Goal: Task Accomplishment & Management: Manage account settings

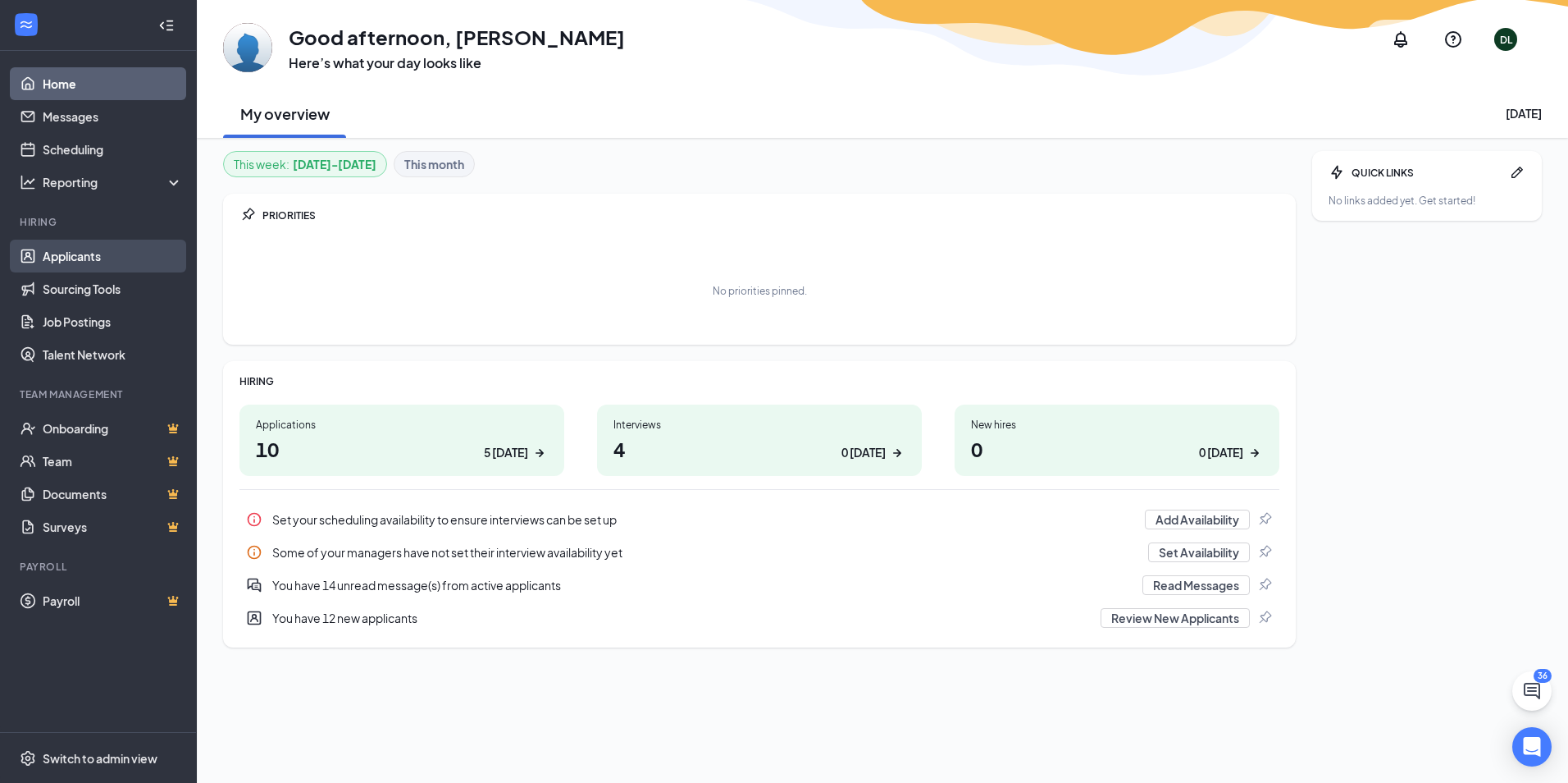
click at [88, 255] on link "Applicants" at bounding box center [113, 256] width 140 height 33
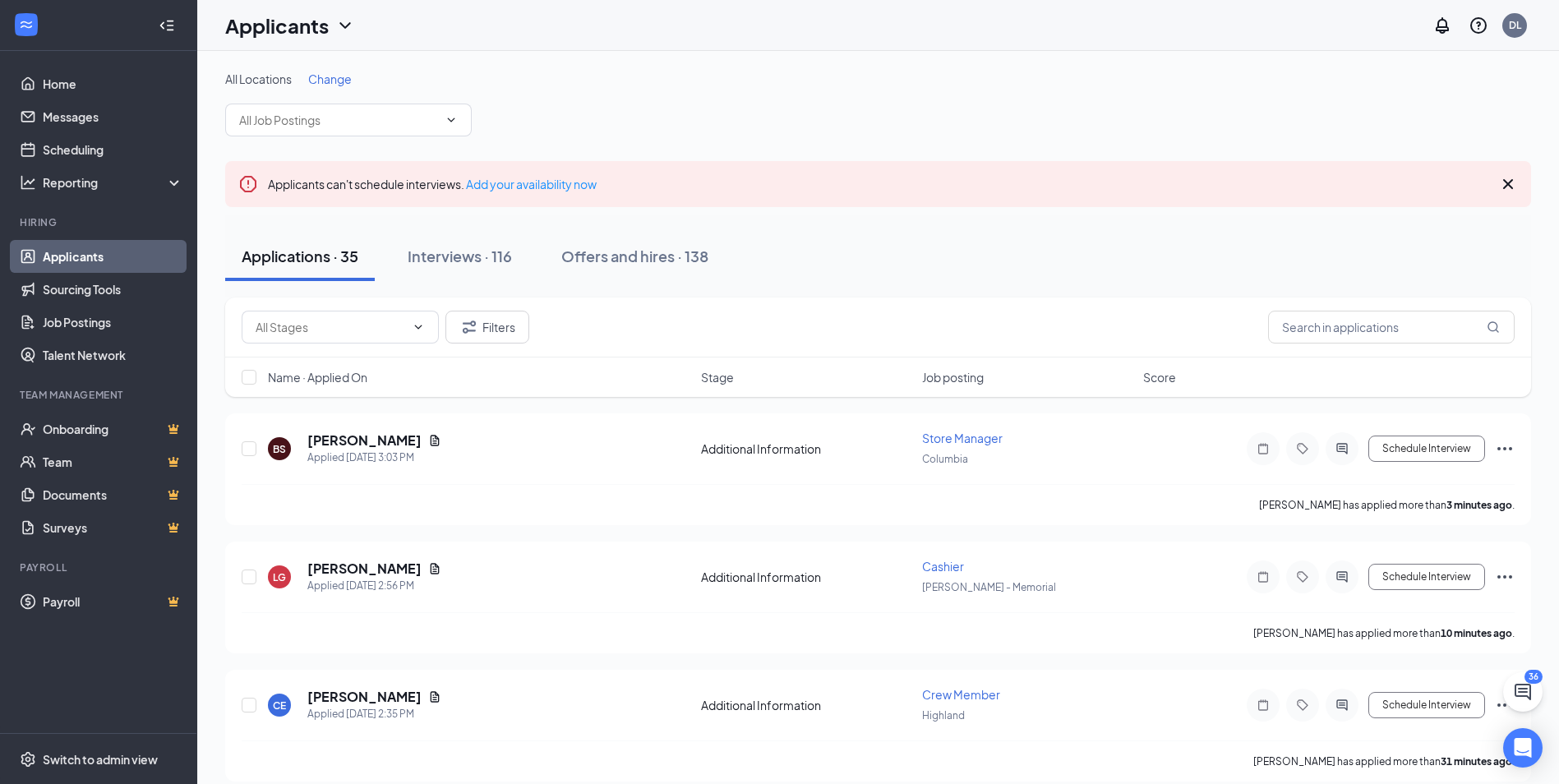
click at [331, 82] on span "Change" at bounding box center [330, 79] width 44 height 15
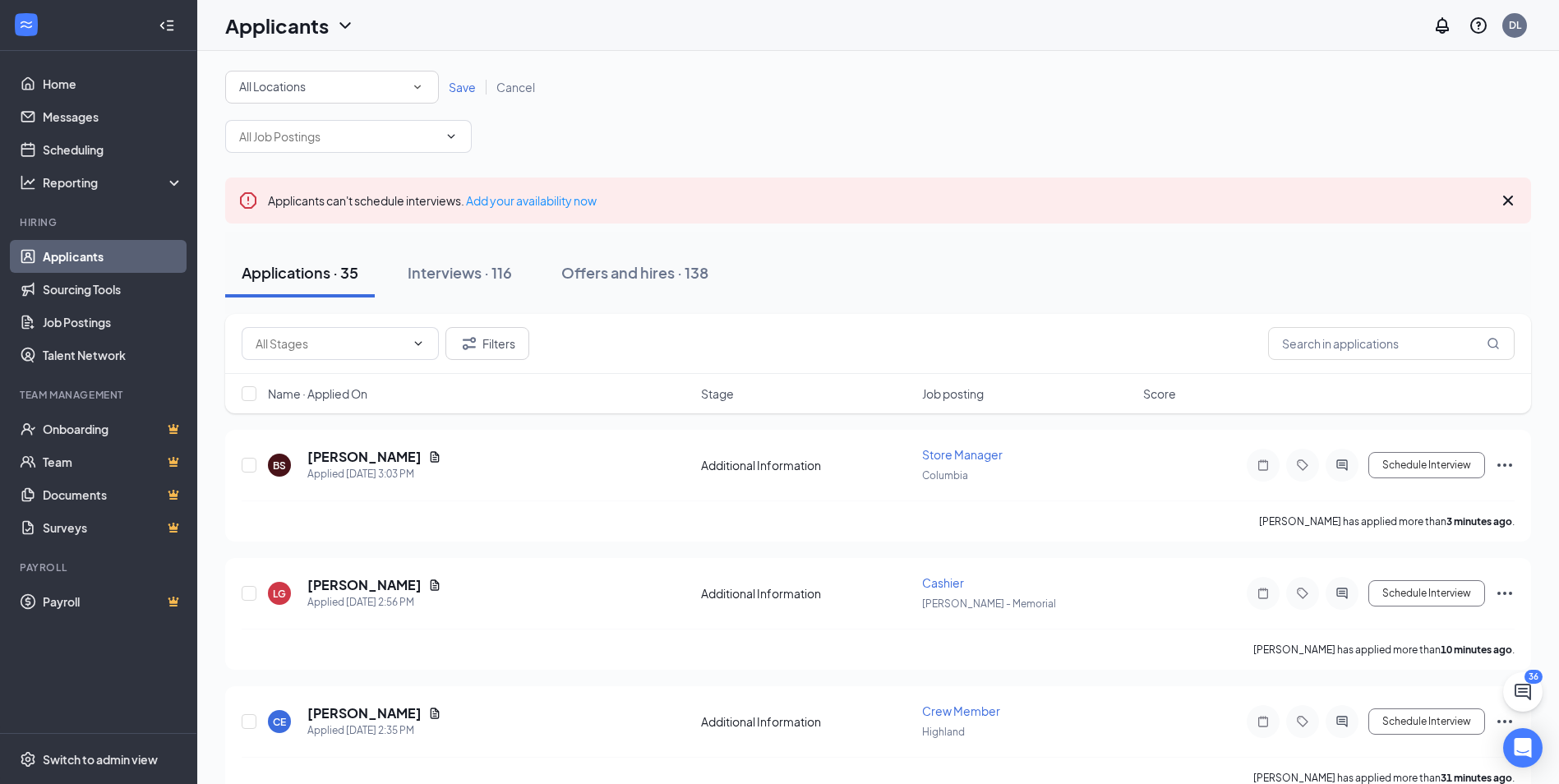
click at [420, 88] on icon "SmallChevronDown" at bounding box center [417, 87] width 15 height 15
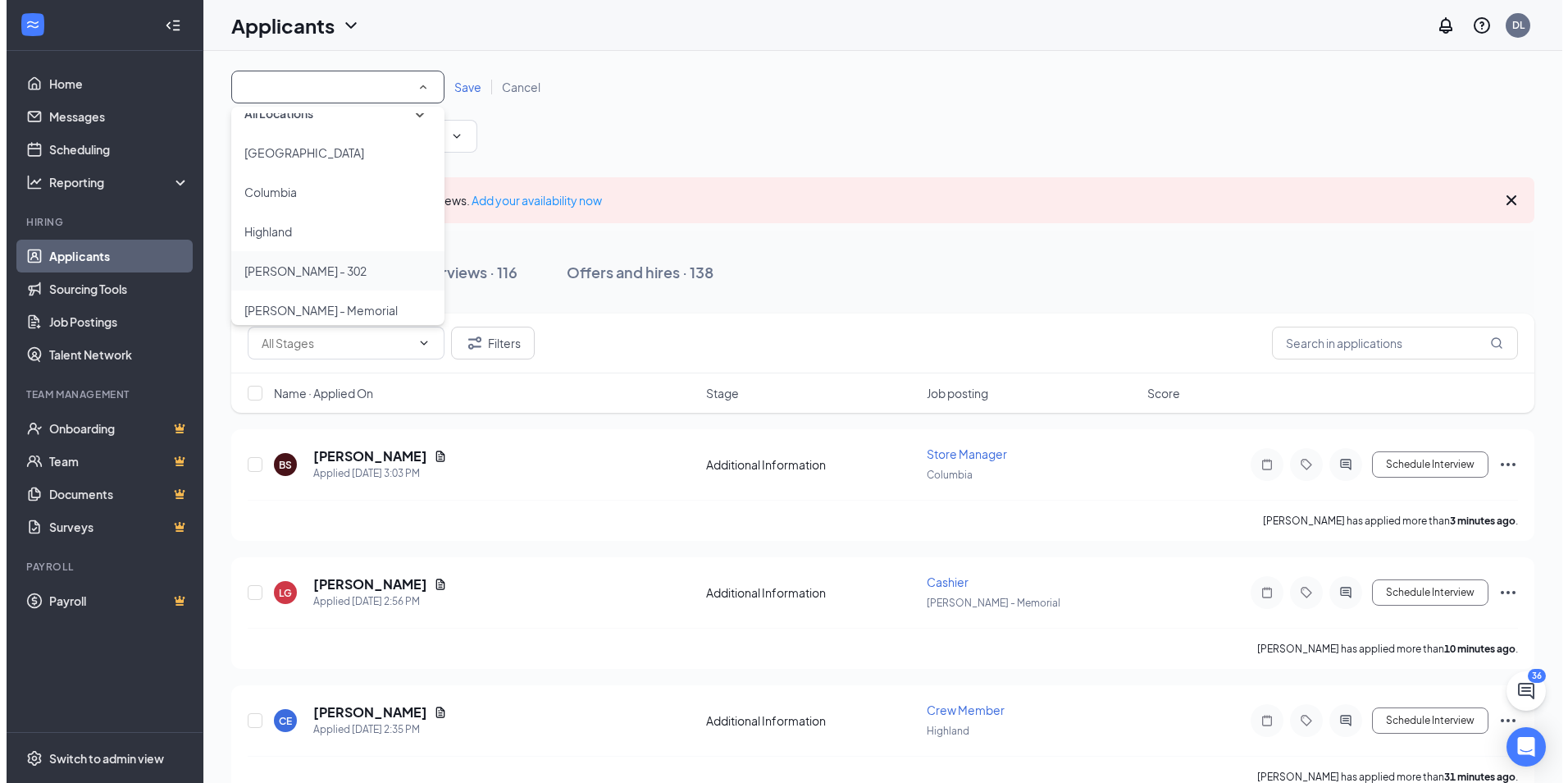
scroll to position [31, 0]
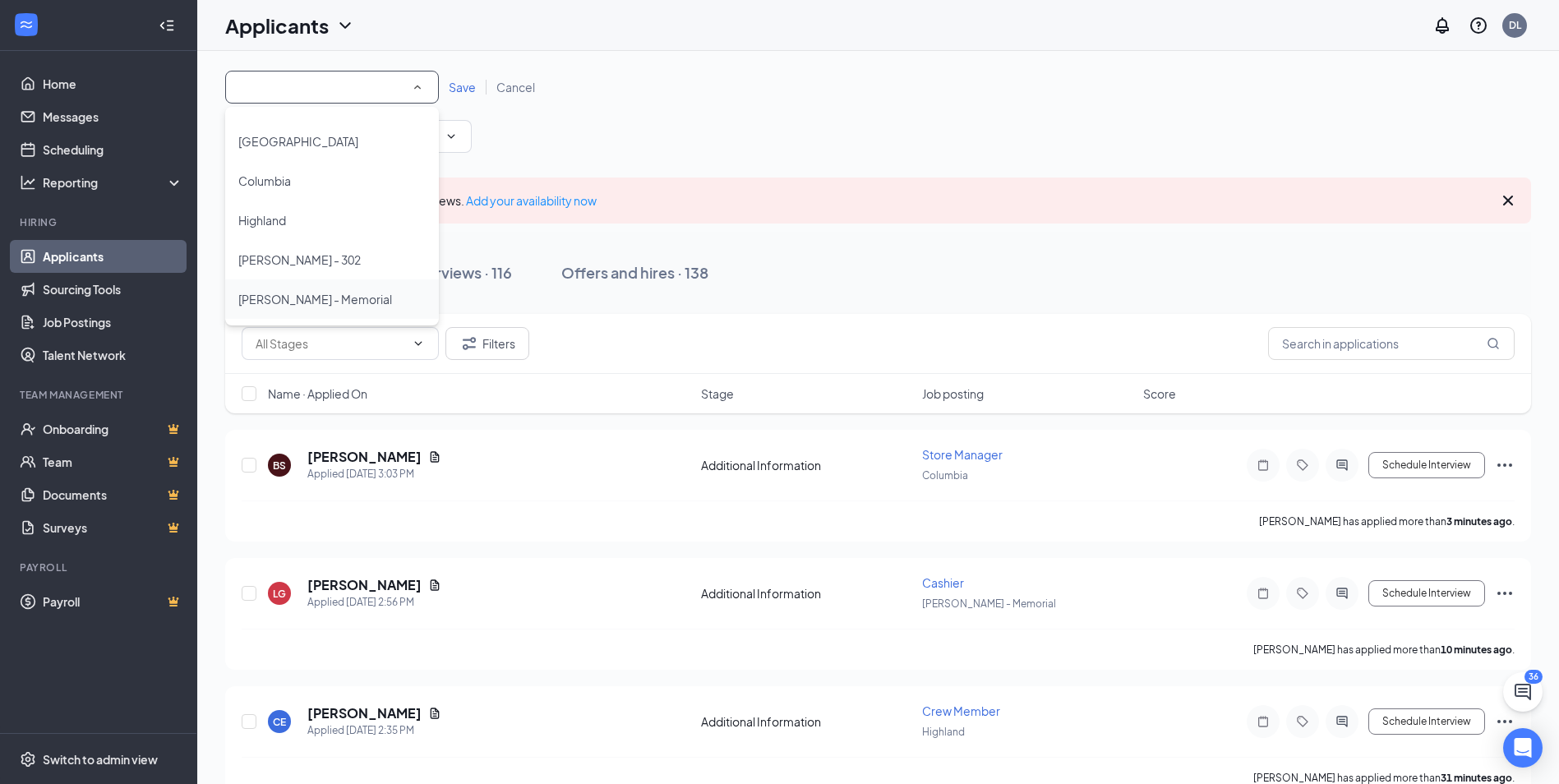
click at [361, 295] on div "[PERSON_NAME] - Memorial" at bounding box center [332, 299] width 187 height 20
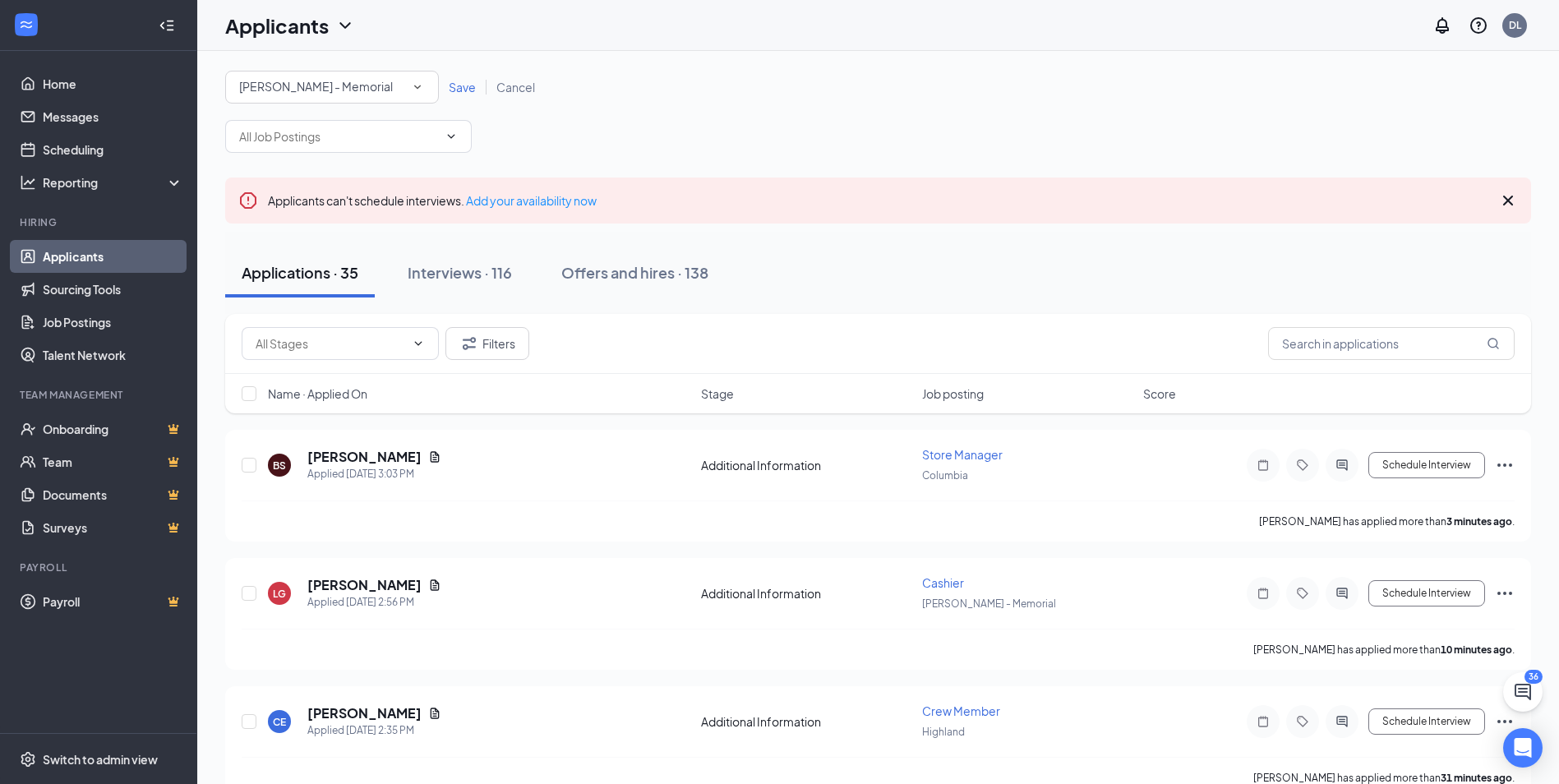
click at [468, 86] on span "Save" at bounding box center [462, 87] width 27 height 15
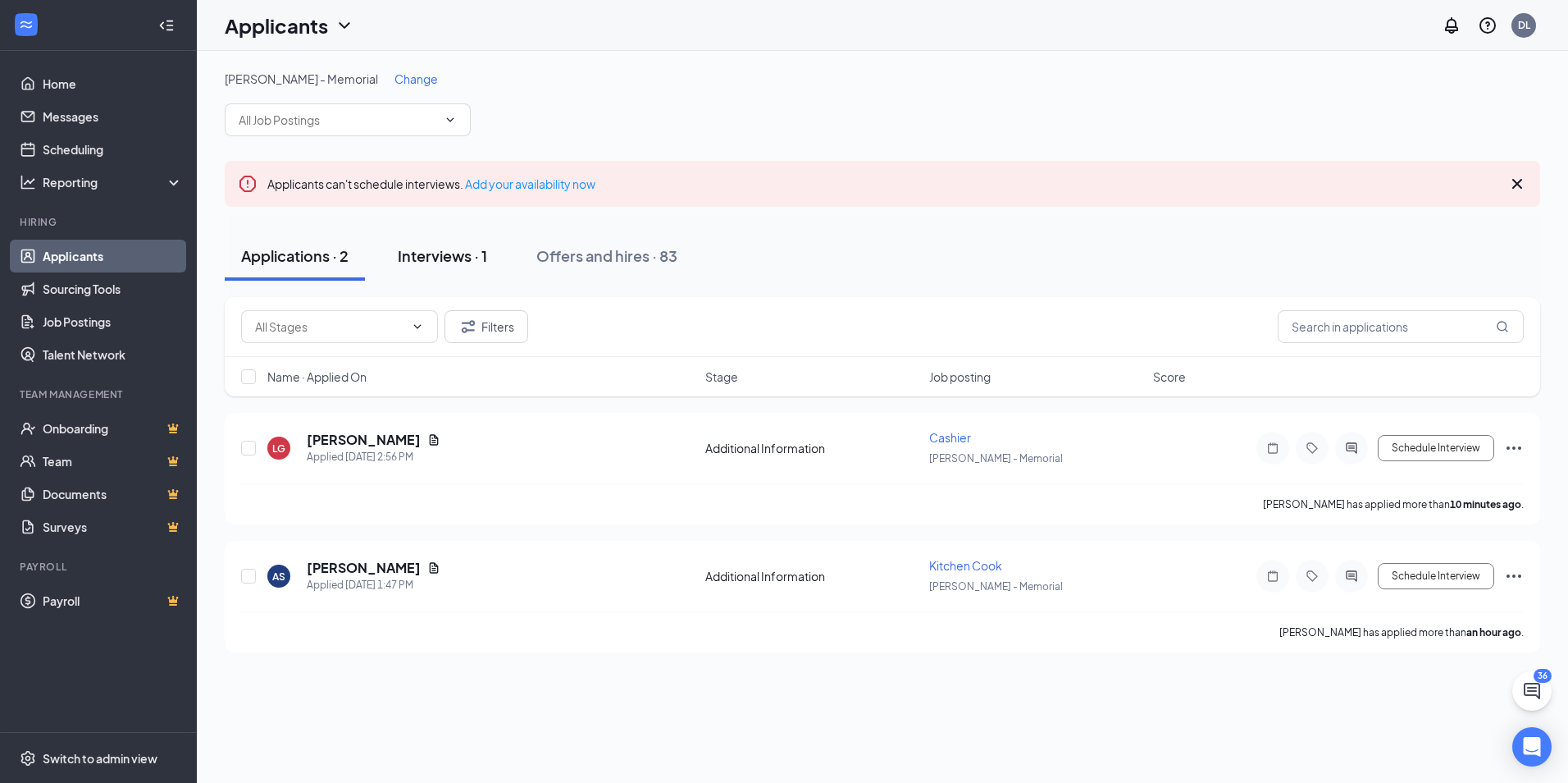
click at [451, 257] on div "Interviews · 1" at bounding box center [442, 255] width 89 height 20
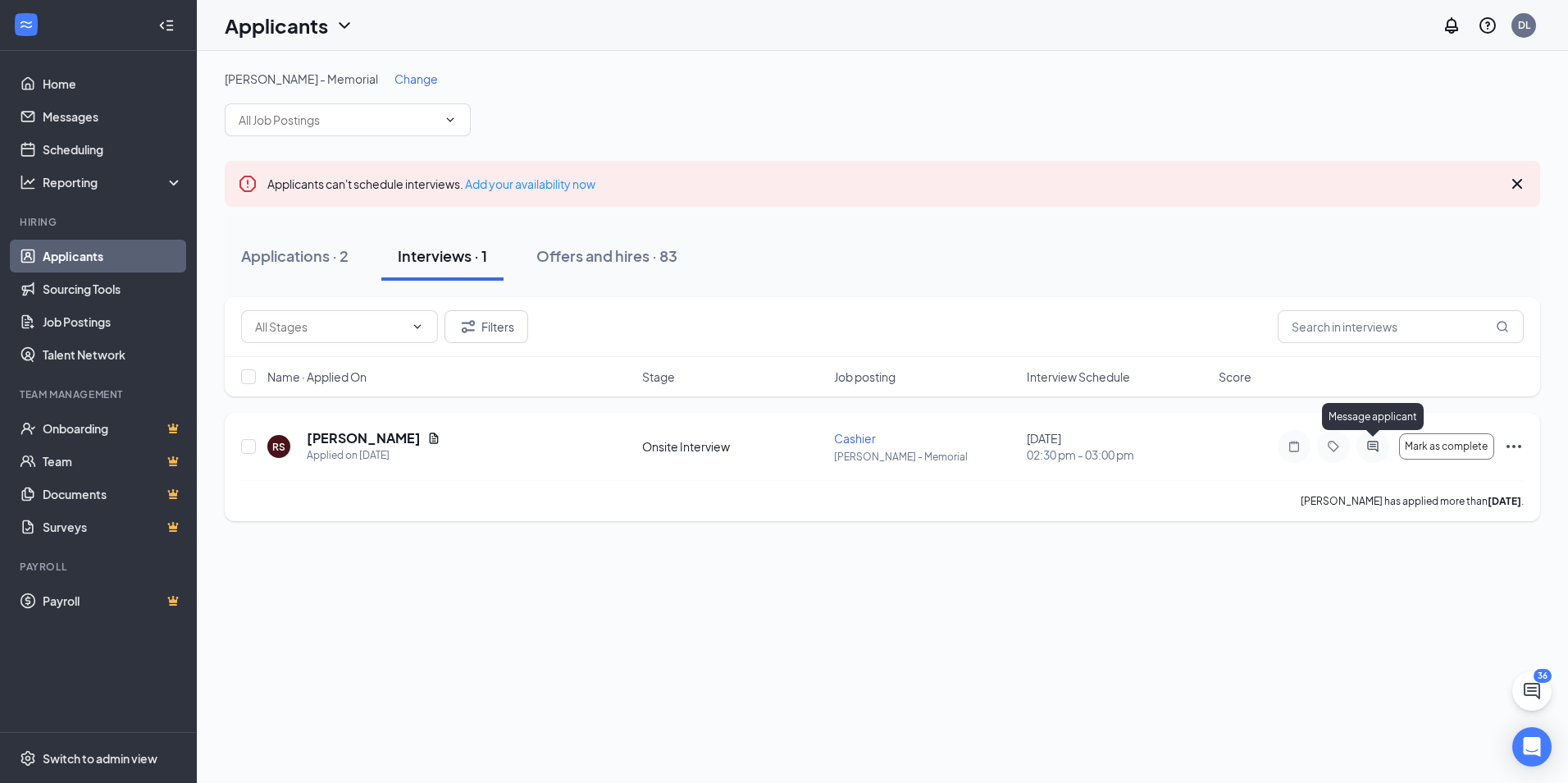
click at [1376, 445] on icon "ActiveChat" at bounding box center [1373, 446] width 20 height 13
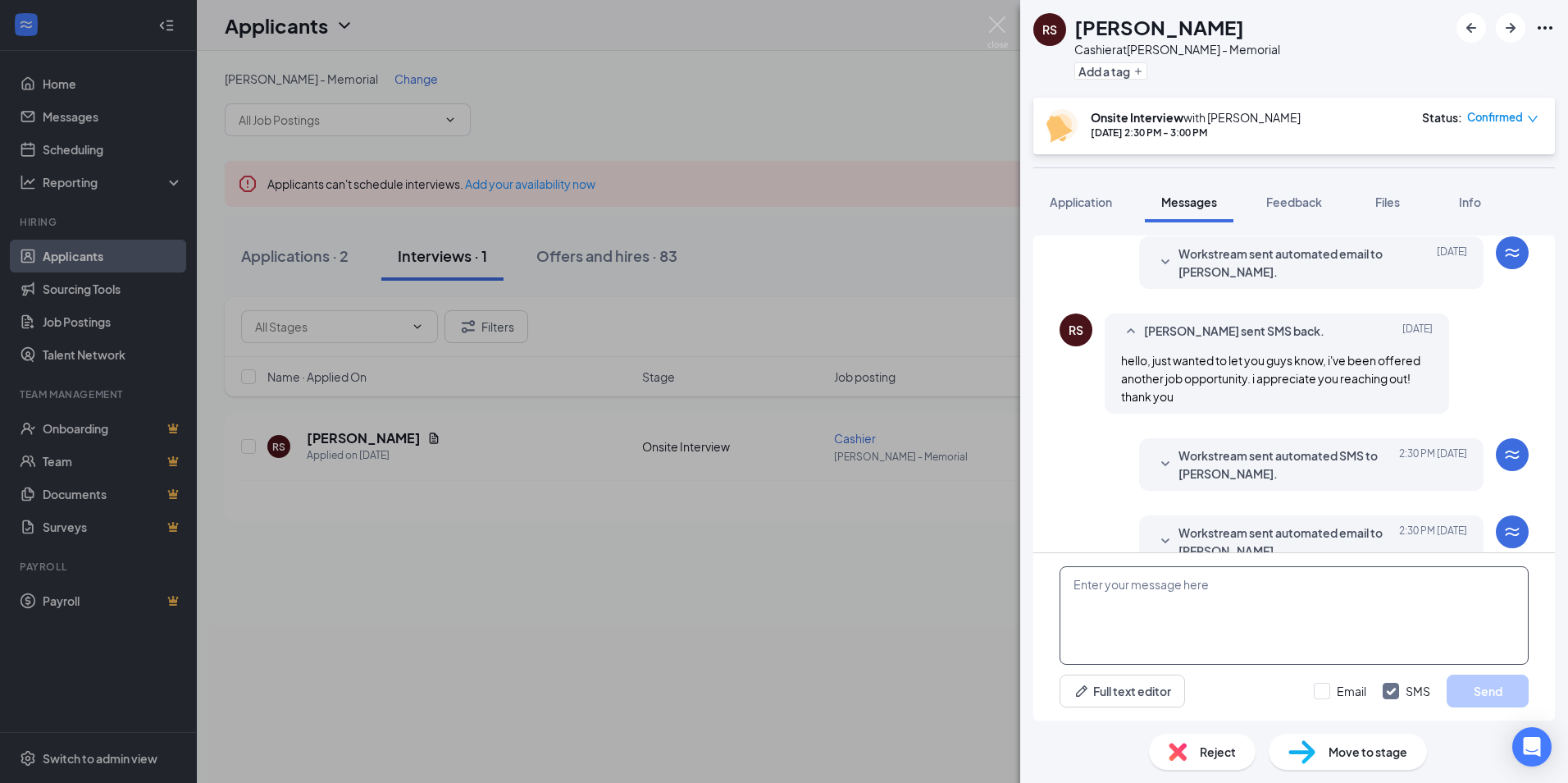
scroll to position [752, 0]
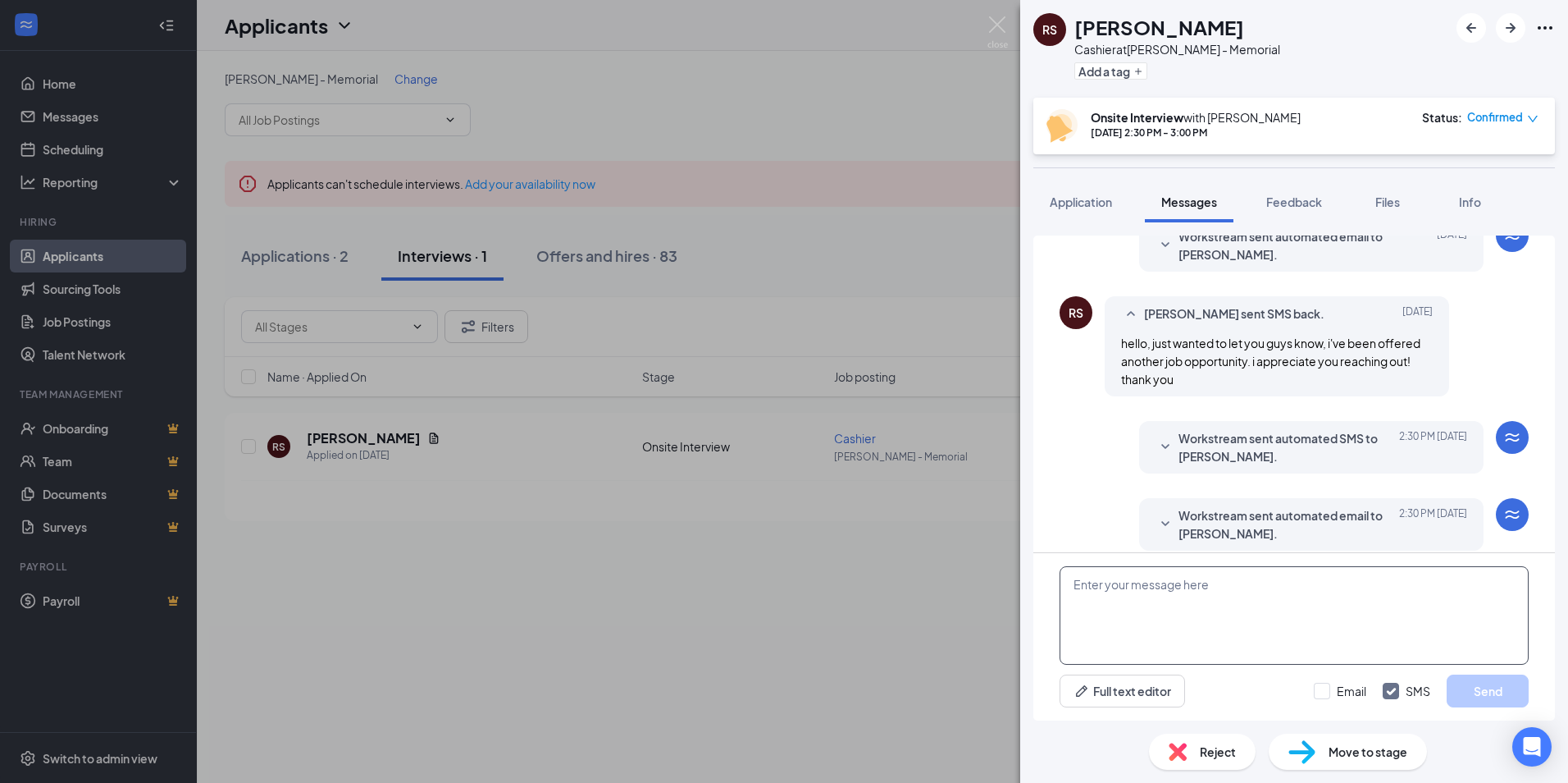
click at [1118, 606] on textarea at bounding box center [1294, 615] width 469 height 99
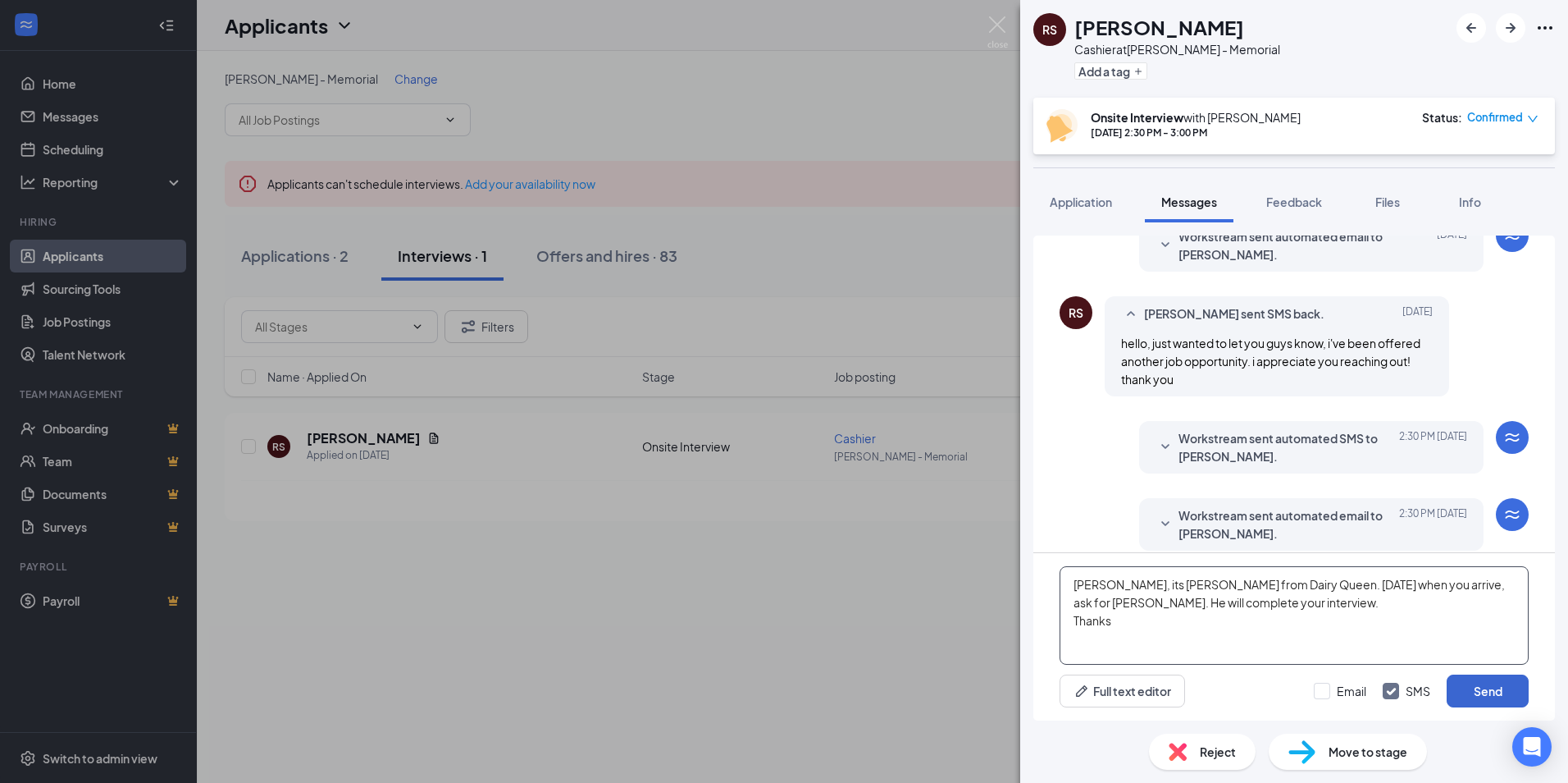
type textarea "[PERSON_NAME], its [PERSON_NAME] from Dairy Queen. [DATE] when you arrive, ask …"
click at [1490, 687] on button "Send" at bounding box center [1488, 690] width 82 height 33
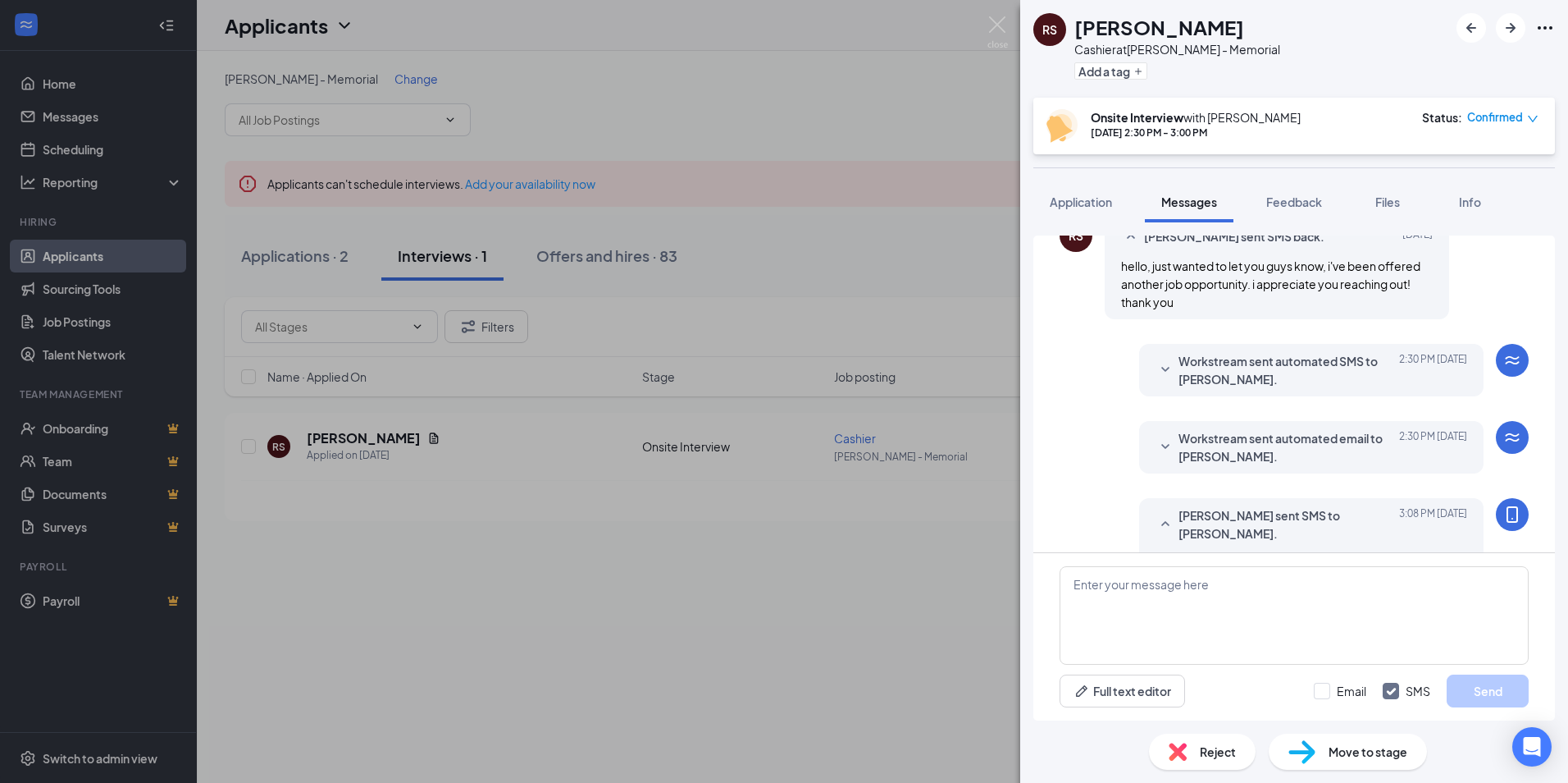
scroll to position [876, 0]
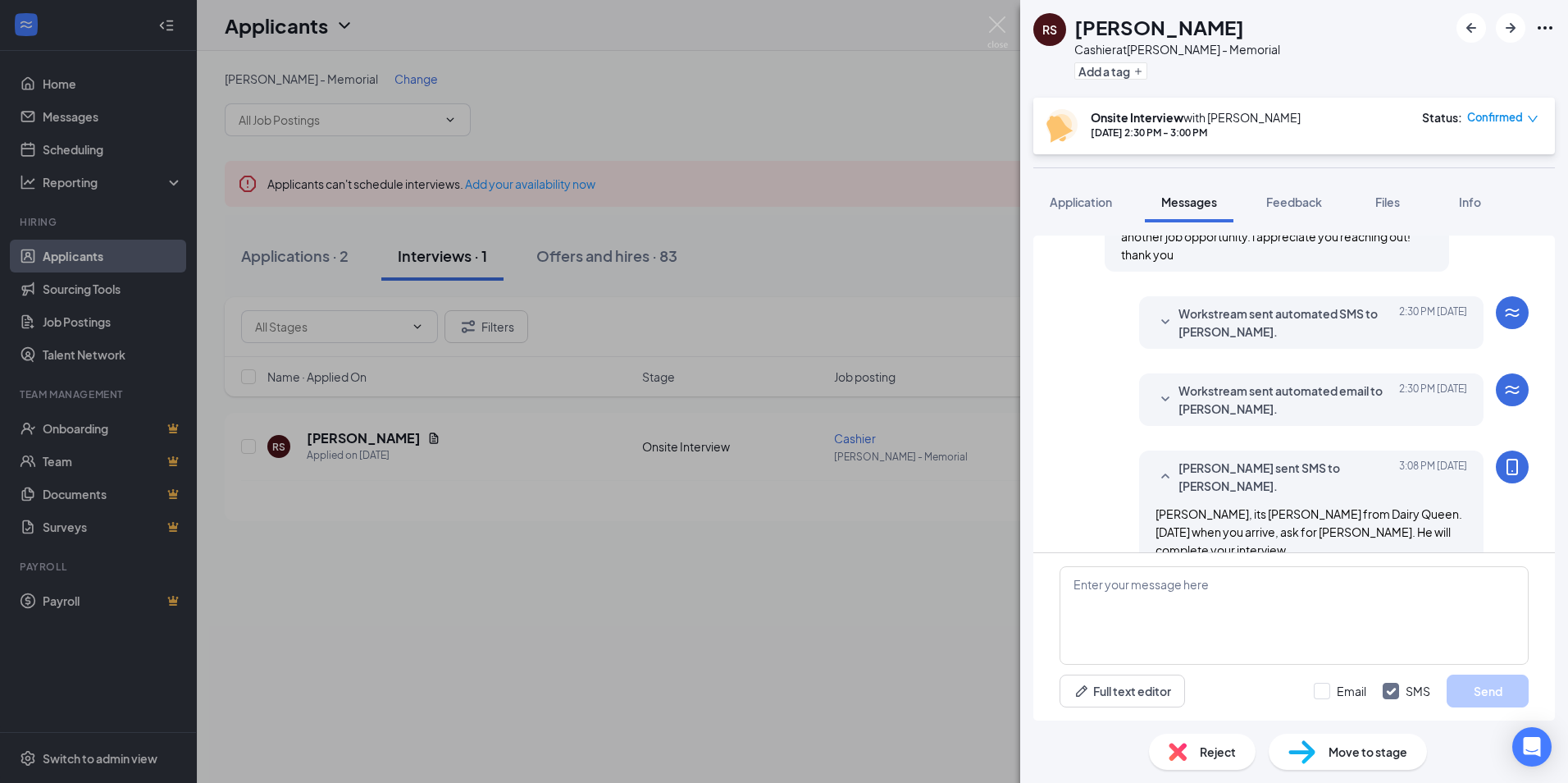
click at [281, 256] on div "RS [PERSON_NAME] Cashier at [PERSON_NAME] - Memorial Add a tag Onsite Interview…" at bounding box center [784, 391] width 1568 height 783
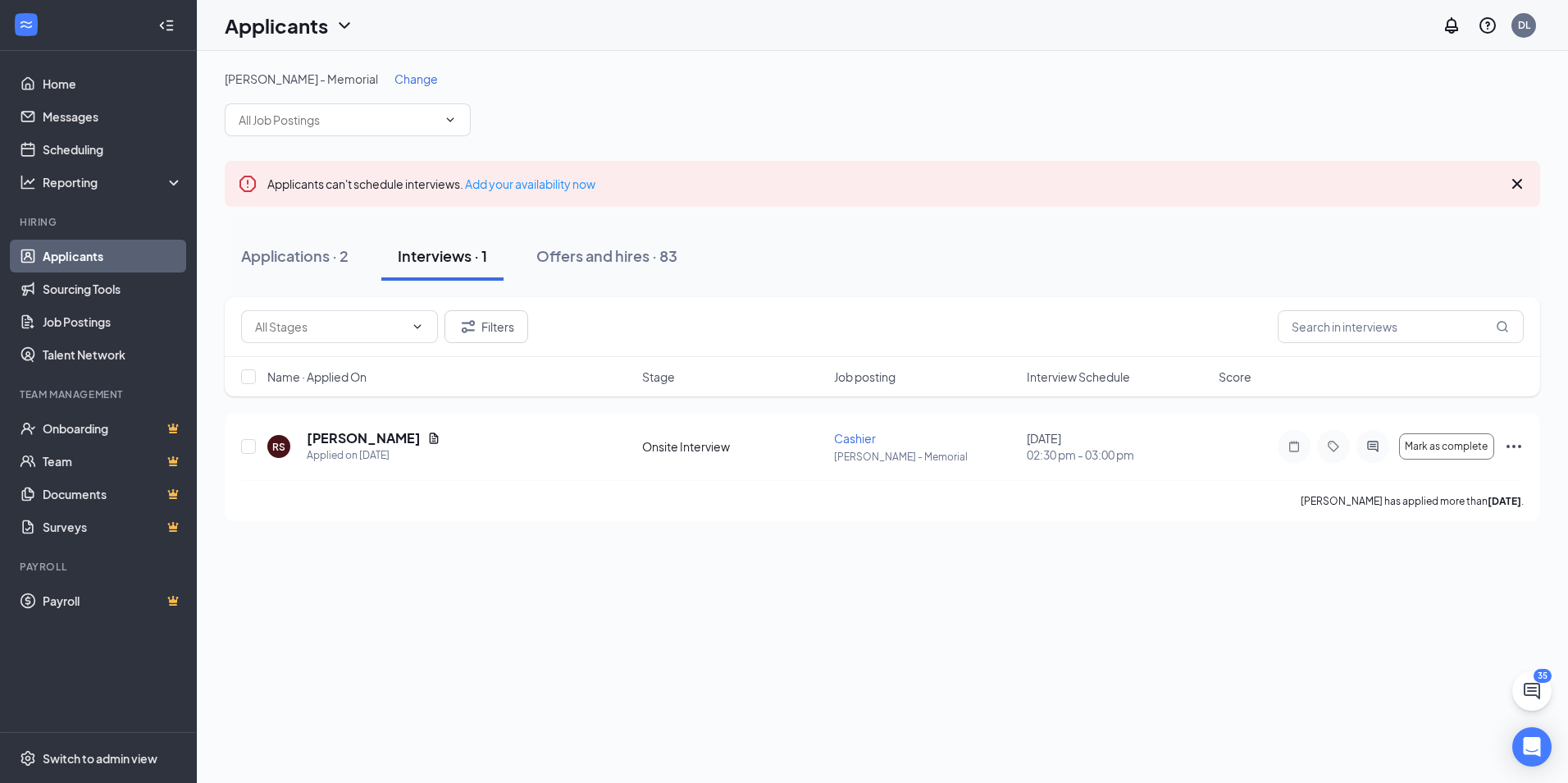
click at [281, 256] on div "Applications · 2" at bounding box center [294, 255] width 107 height 20
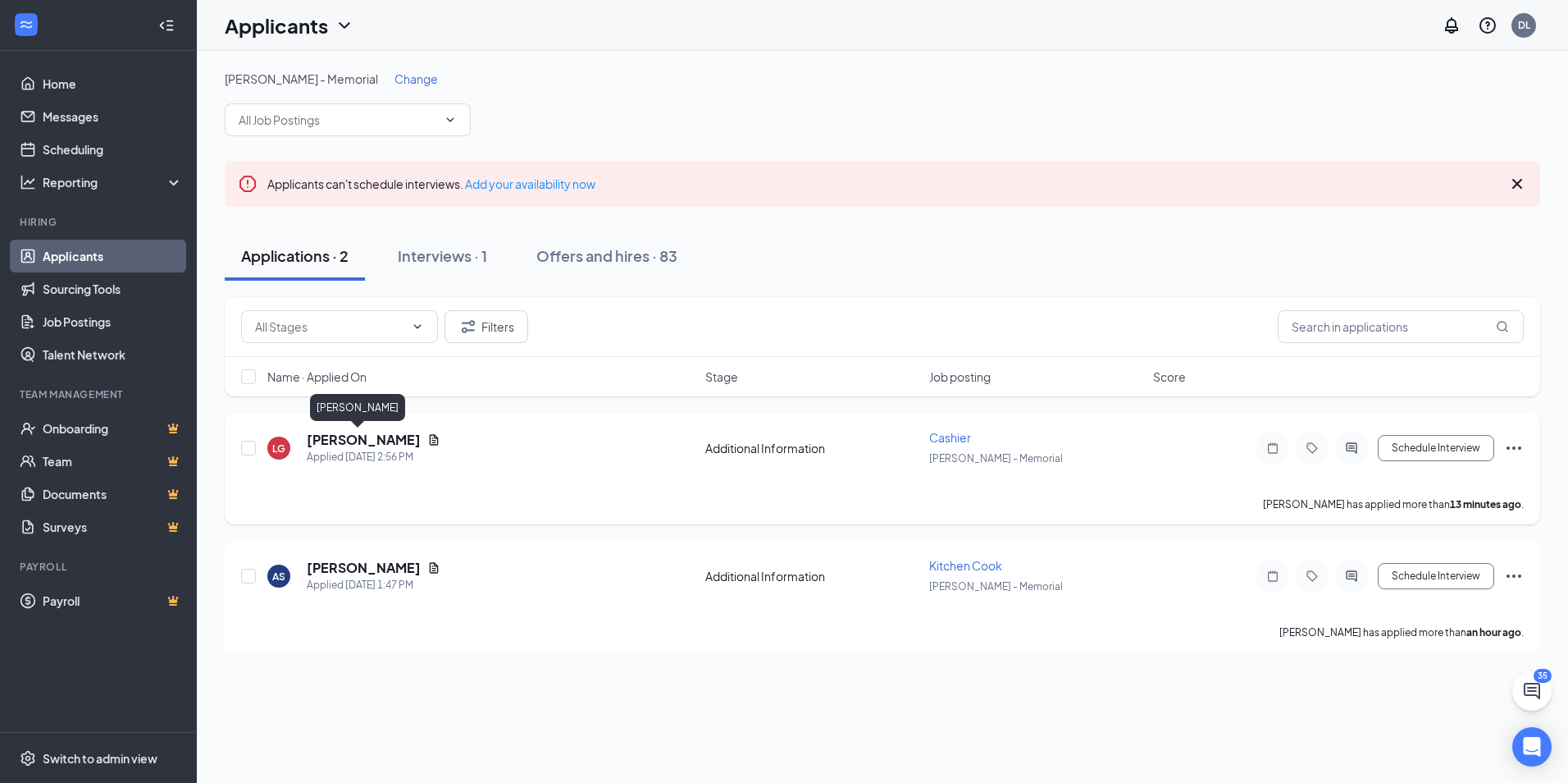
click at [363, 443] on h5 "[PERSON_NAME]" at bounding box center [363, 439] width 114 height 18
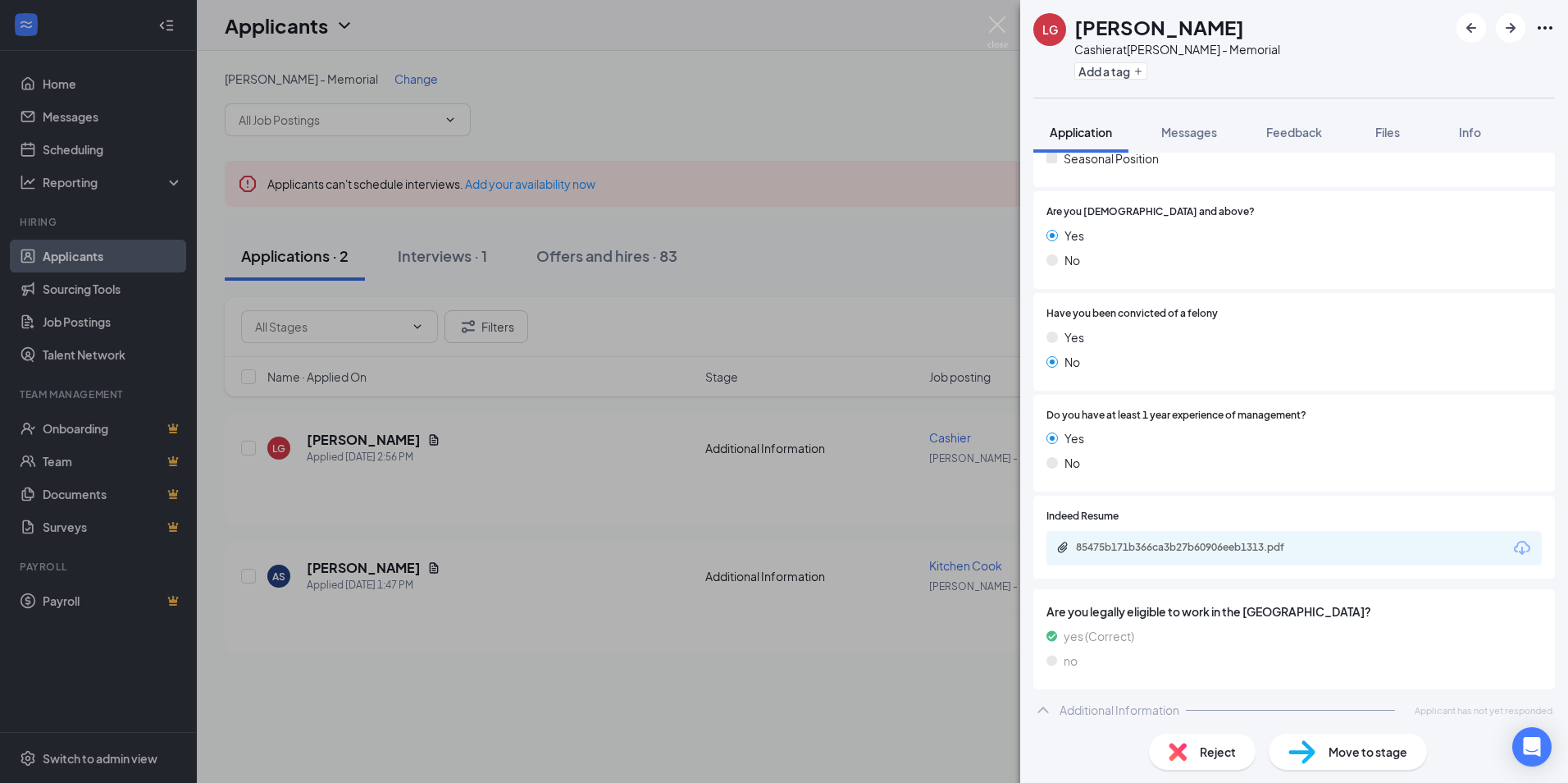
scroll to position [436, 0]
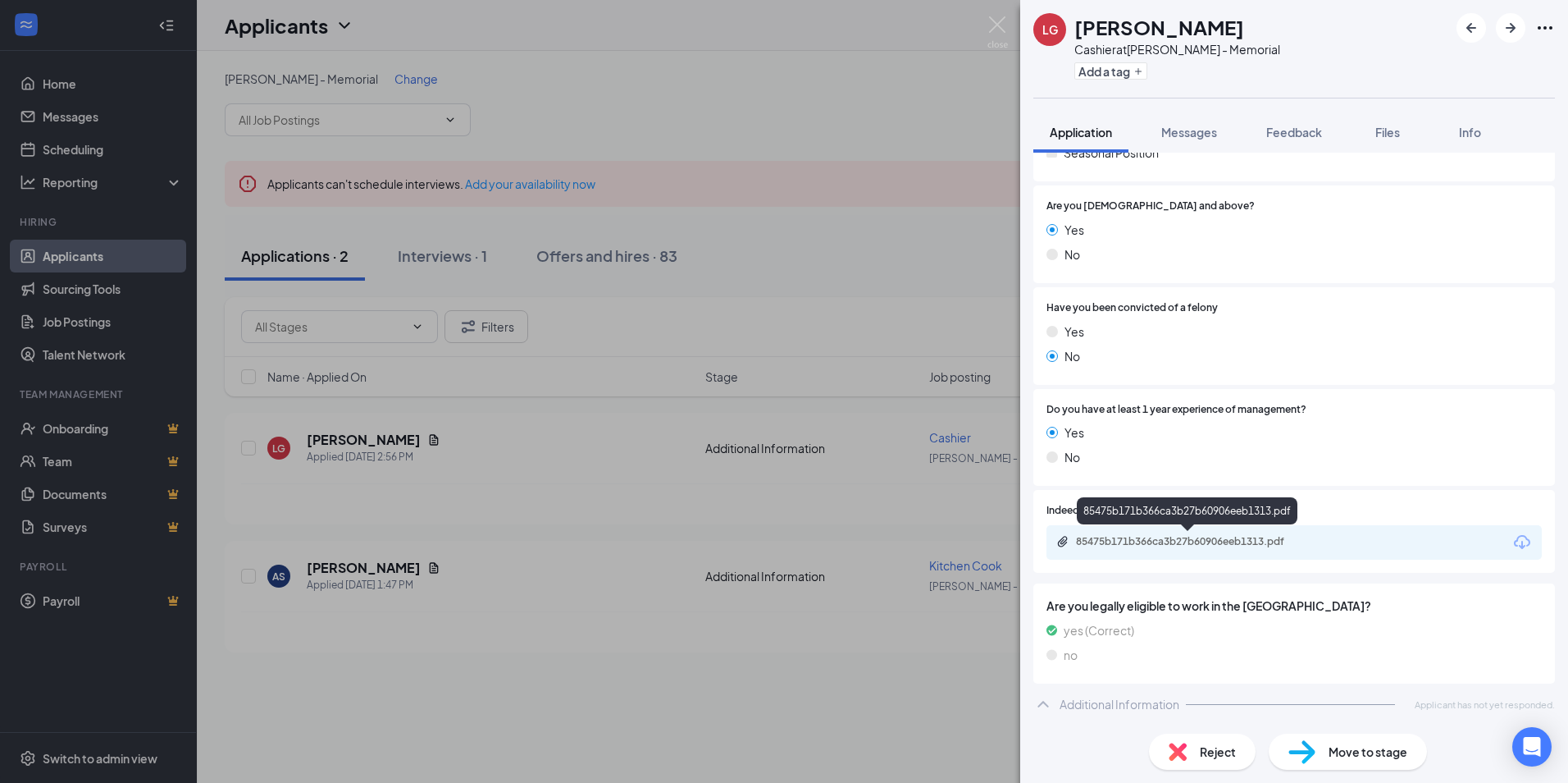
click at [1170, 541] on div "85475b171b366ca3b27b60906eeb1313.pdf" at bounding box center [1190, 541] width 229 height 13
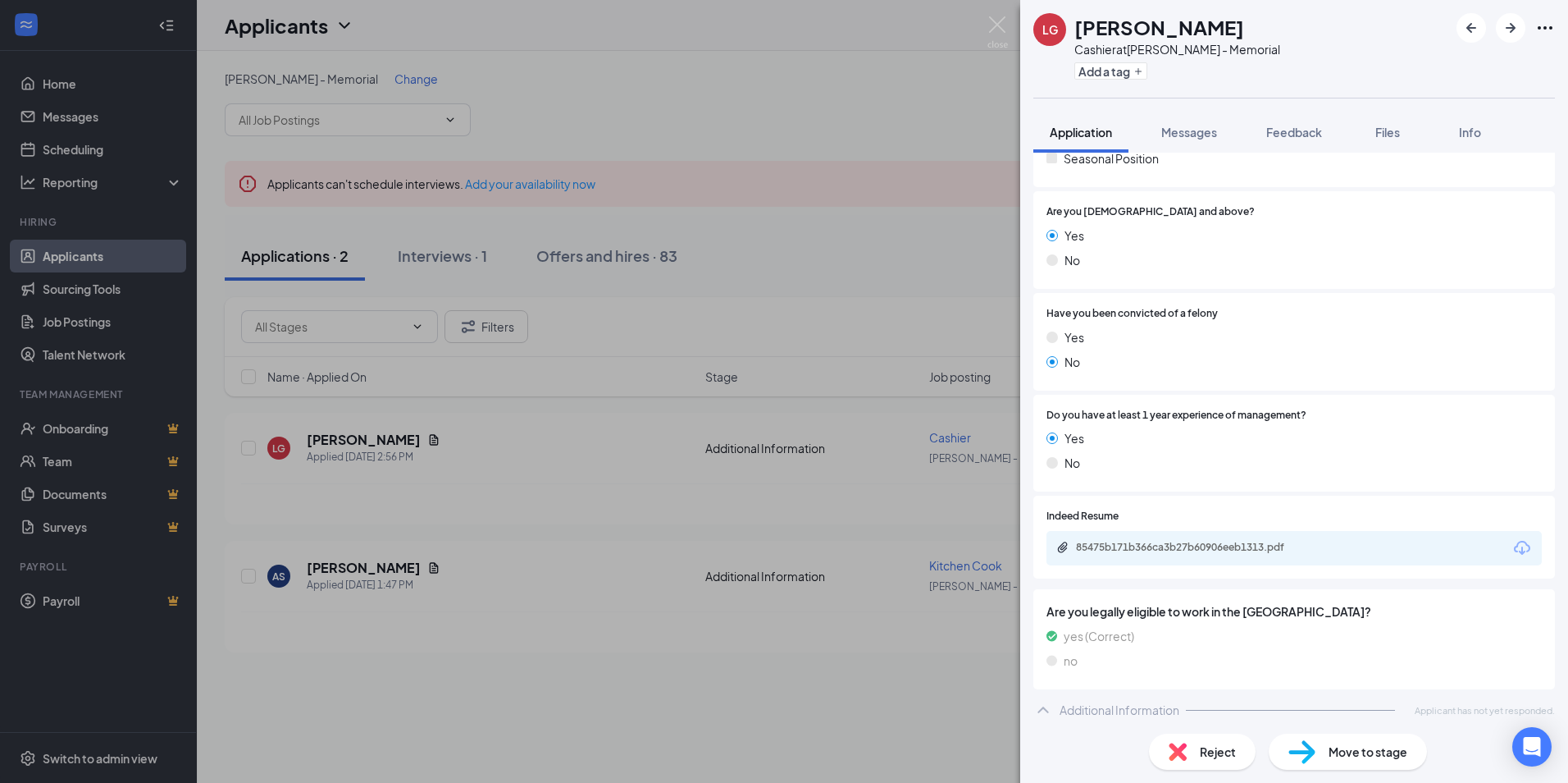
click at [1207, 753] on span "Reject" at bounding box center [1217, 751] width 36 height 18
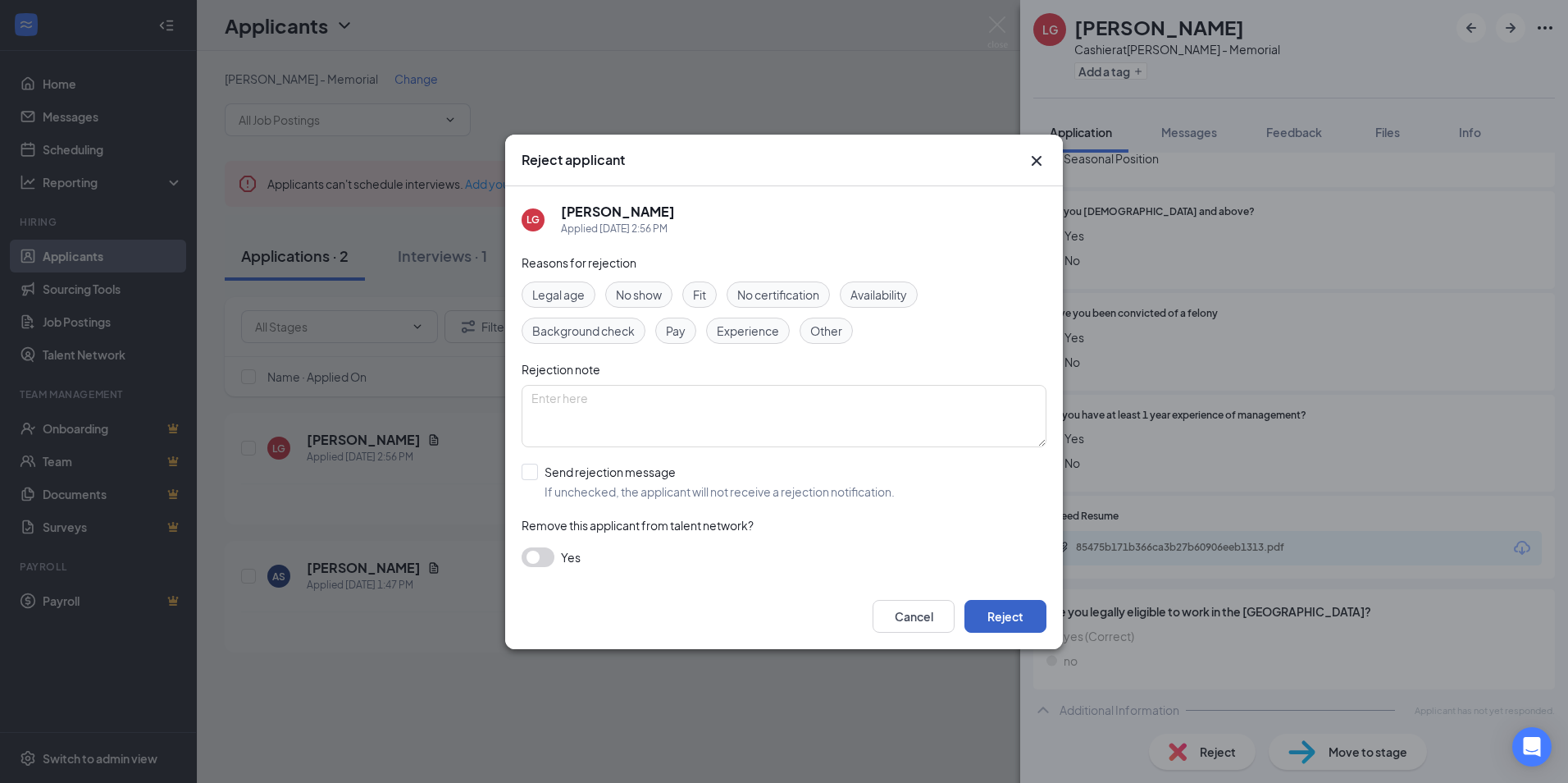
click at [1024, 617] on button "Reject" at bounding box center [1005, 616] width 82 height 33
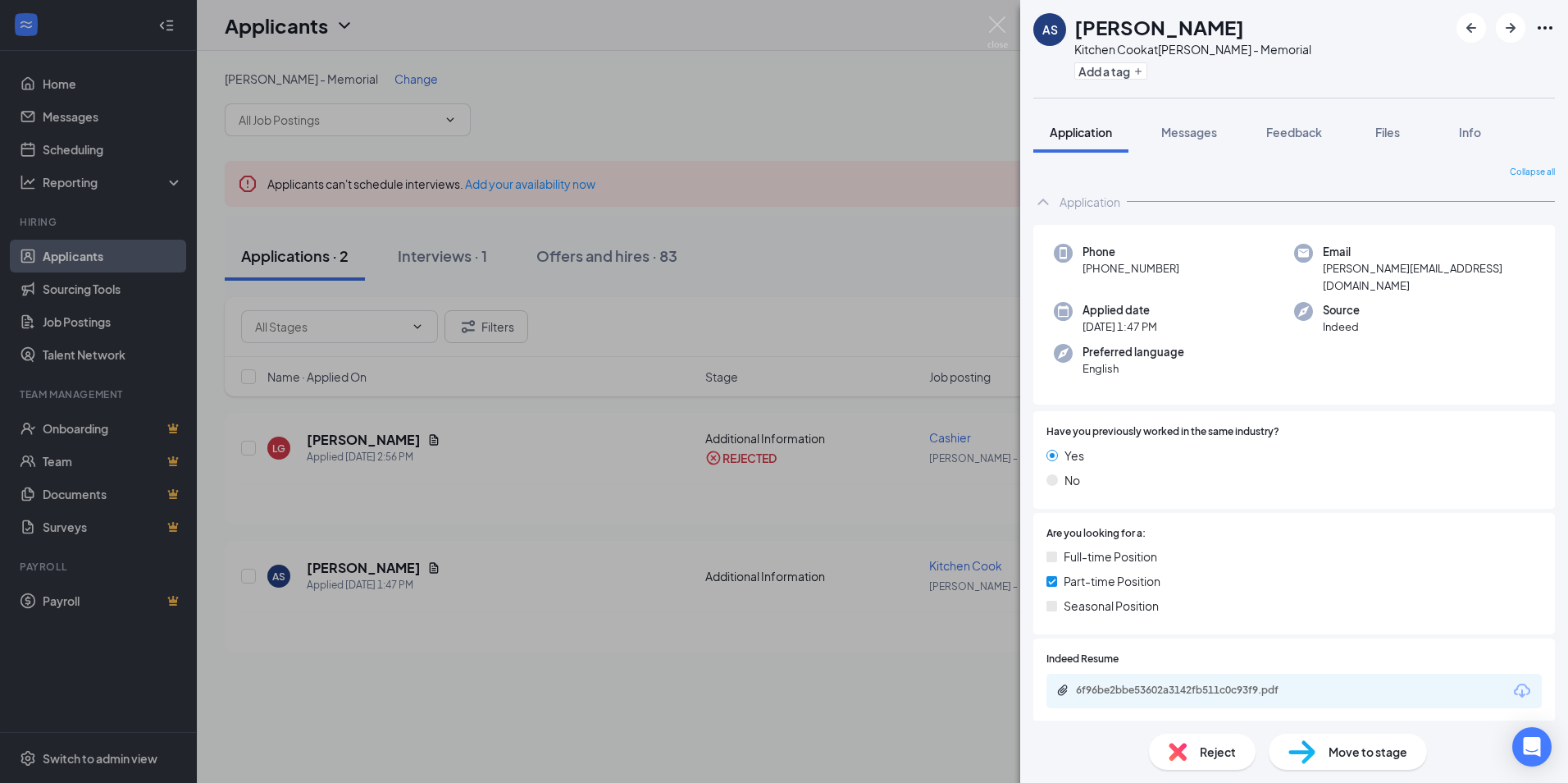
click at [415, 566] on div "AS [PERSON_NAME] Kitchen Cook at [PERSON_NAME] - Memorial Add a tag Application…" at bounding box center [784, 391] width 1568 height 783
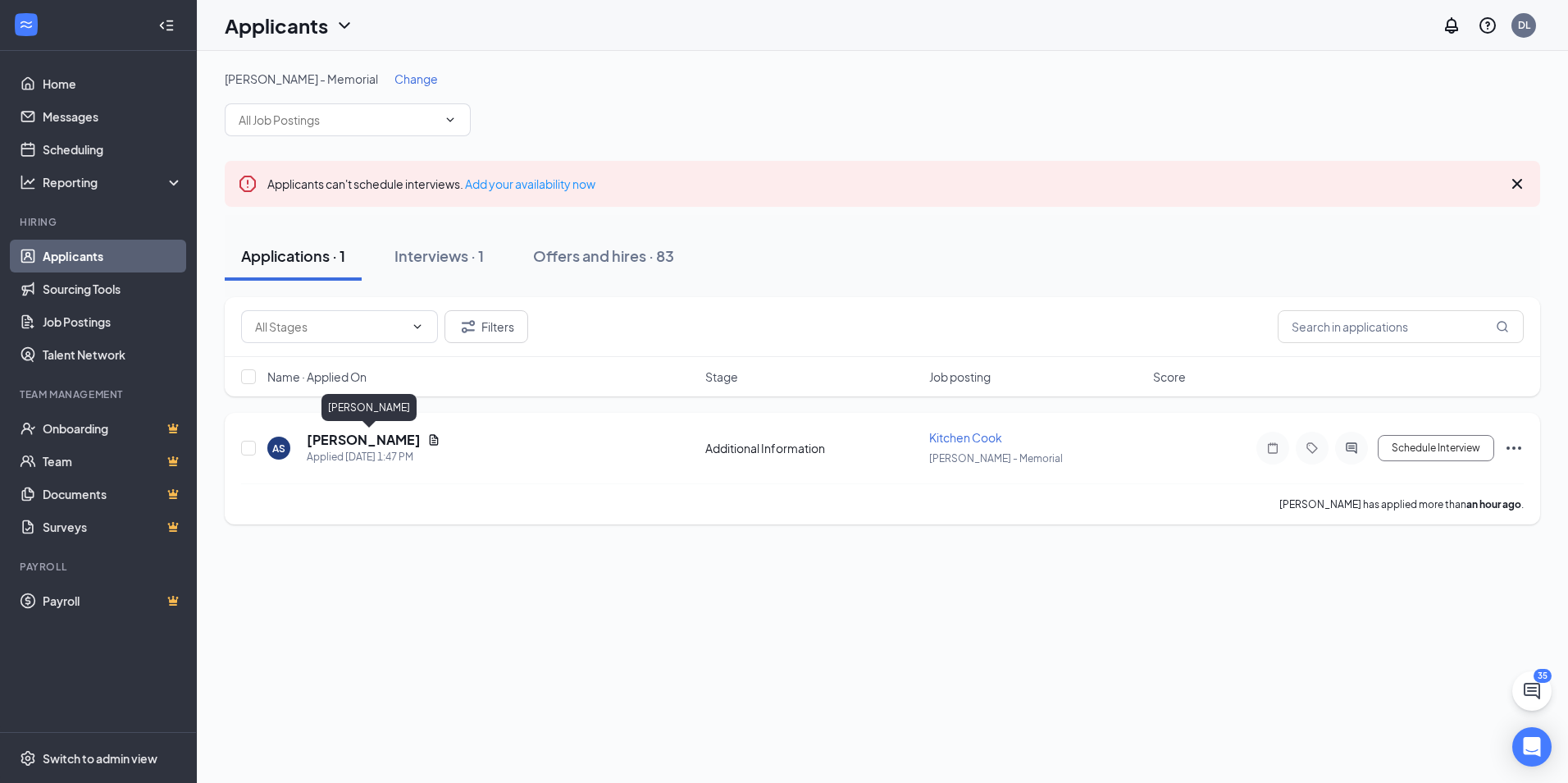
click at [374, 432] on h5 "[PERSON_NAME]" at bounding box center [363, 439] width 114 height 18
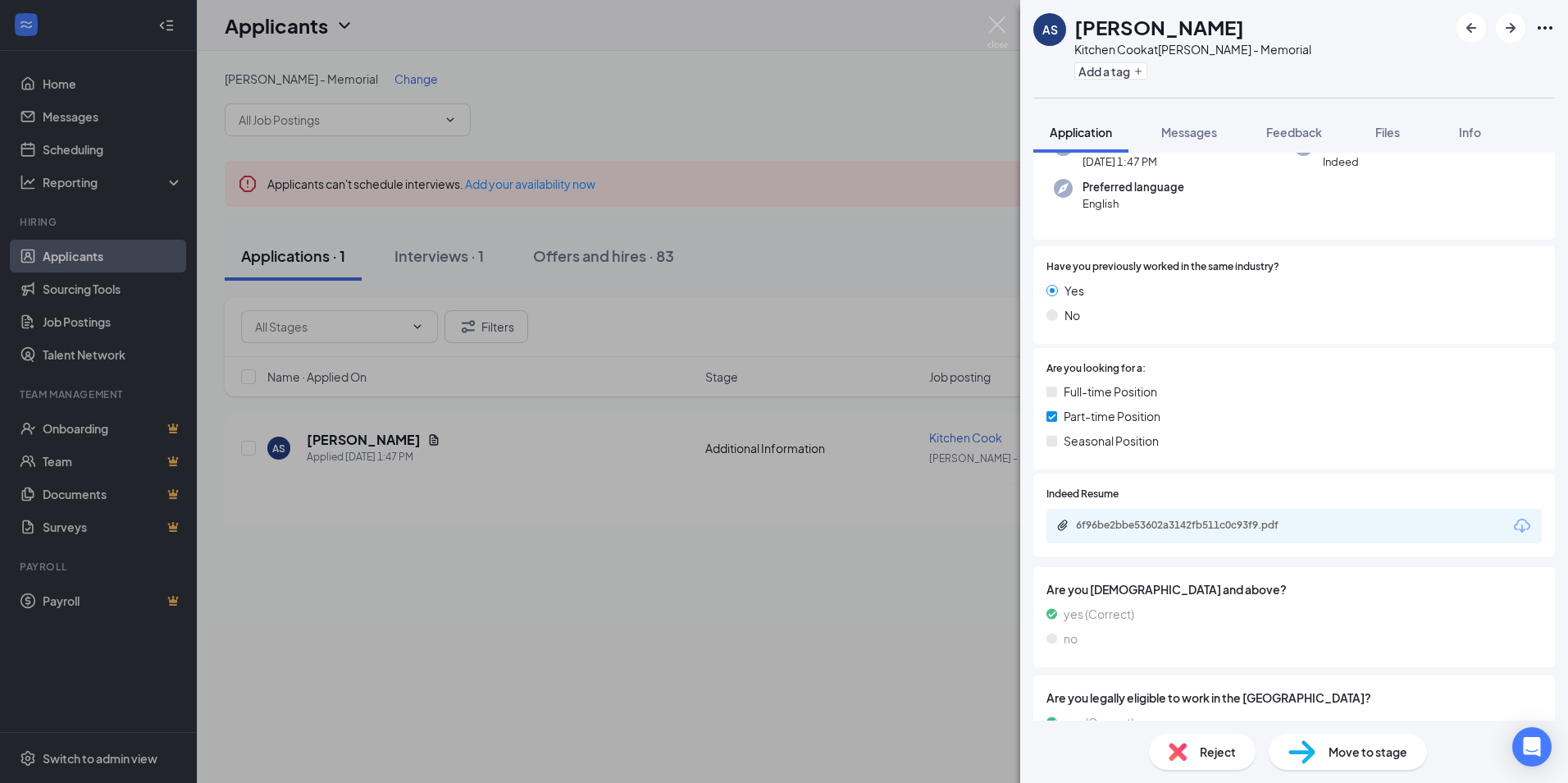
scroll to position [240, 0]
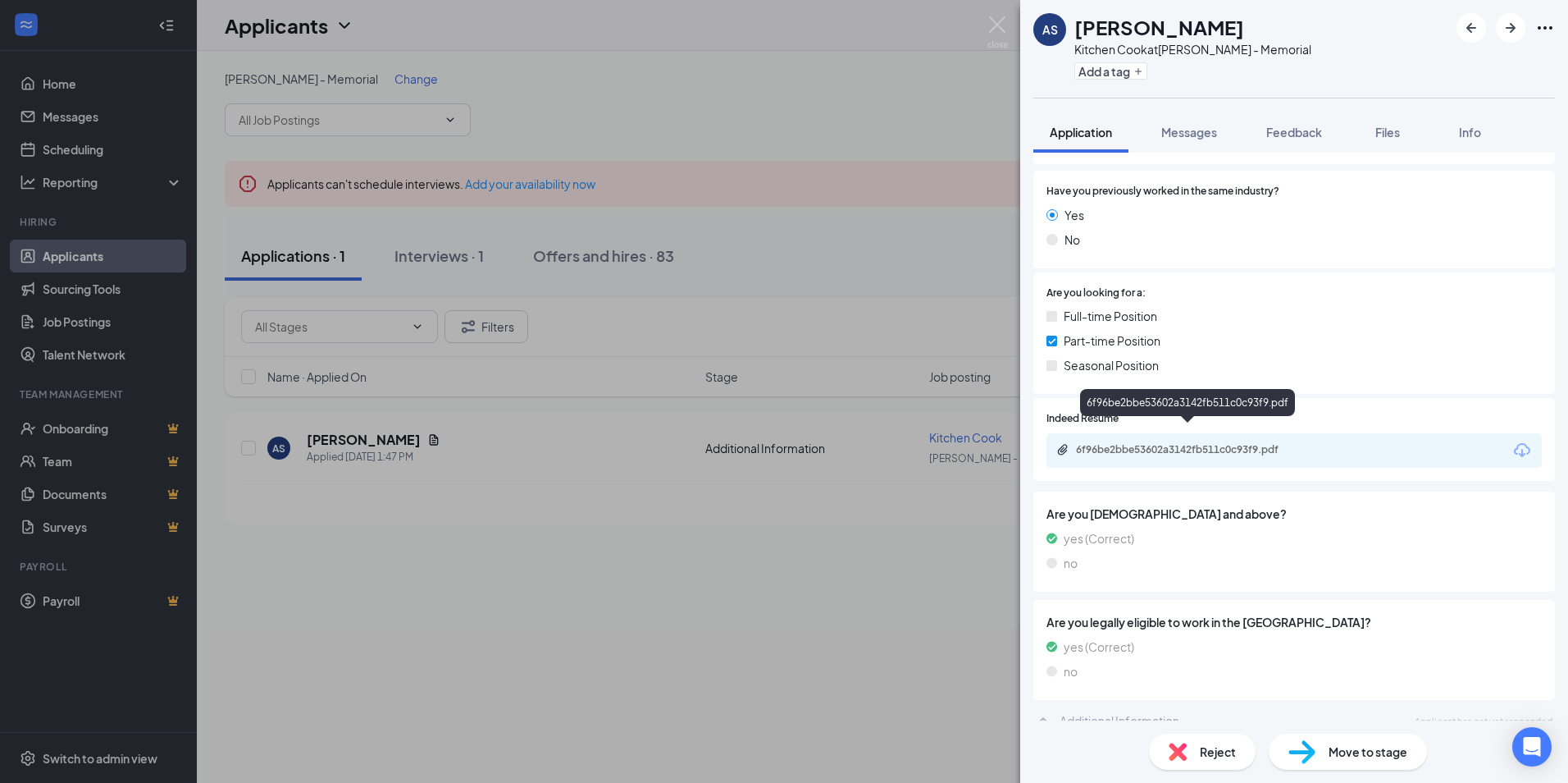
click at [1173, 443] on div "6f96be2bbe53602a3142fb511c0c93f9.pdf" at bounding box center [1190, 449] width 229 height 13
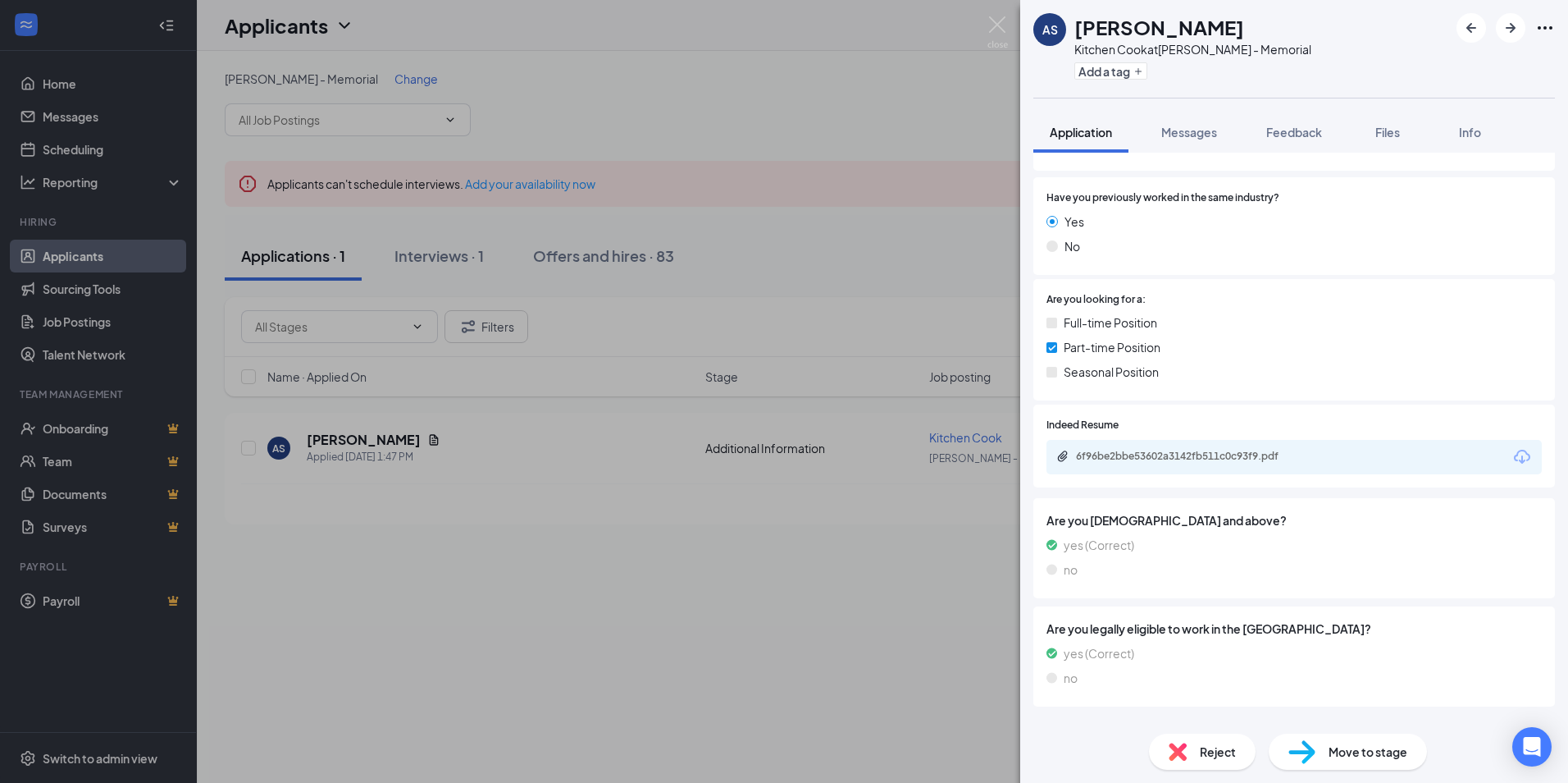
click at [1236, 758] on div "Reject" at bounding box center [1202, 751] width 106 height 36
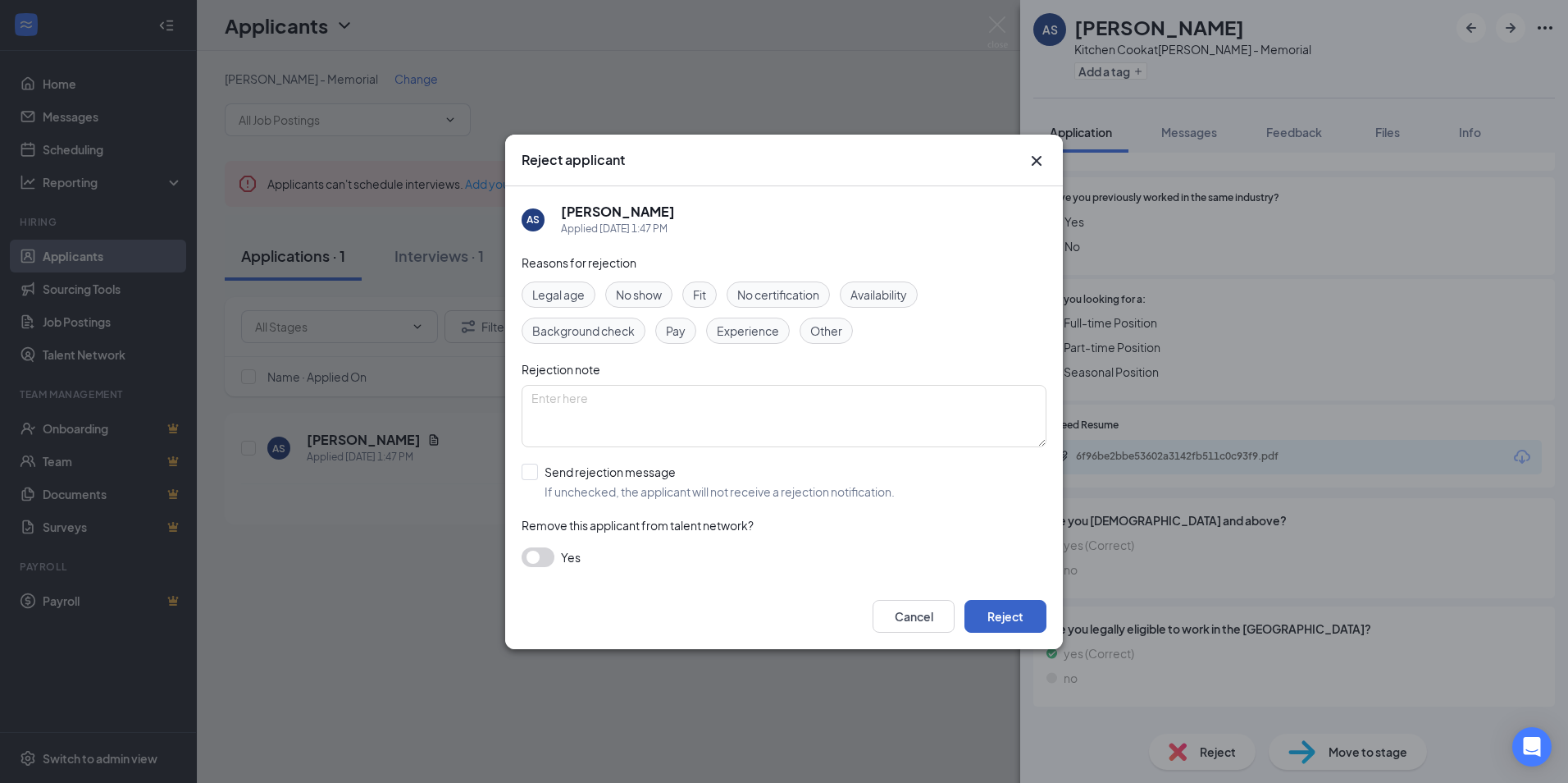
click at [1026, 616] on button "Reject" at bounding box center [1005, 616] width 82 height 33
